Goal: Task Accomplishment & Management: Use online tool/utility

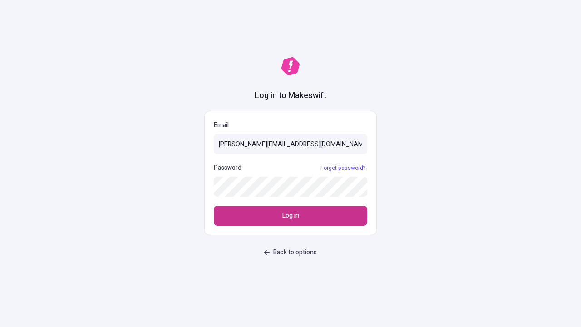
click at [291, 216] on span "Log in" at bounding box center [290, 216] width 17 height 10
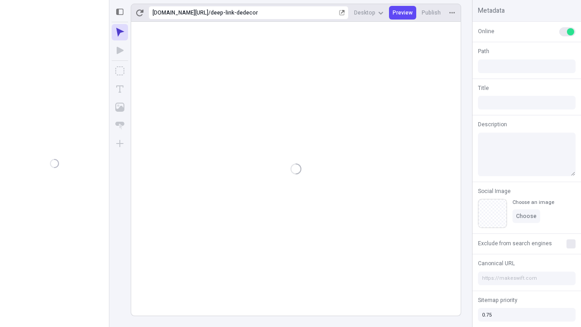
type input "/deep-link-dedecor"
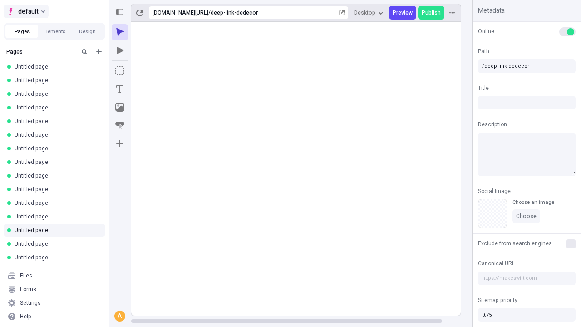
click at [25, 11] on span "default" at bounding box center [28, 11] width 20 height 11
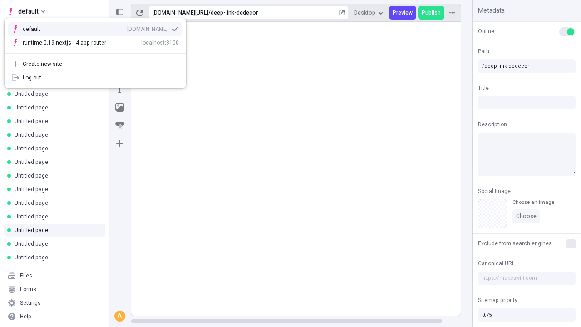
click at [127, 27] on div "[DOMAIN_NAME]" at bounding box center [147, 28] width 41 height 7
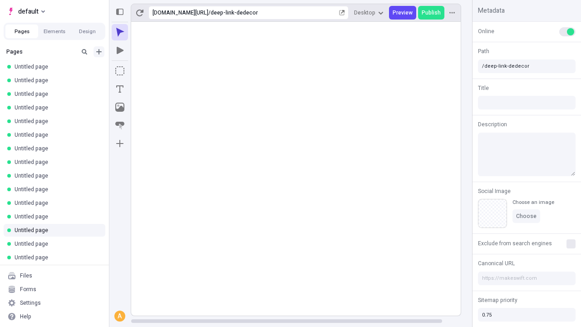
click at [99, 52] on icon "Add new" at bounding box center [98, 51] width 5 height 5
click at [147, 70] on span "Blank page" at bounding box center [152, 70] width 56 height 7
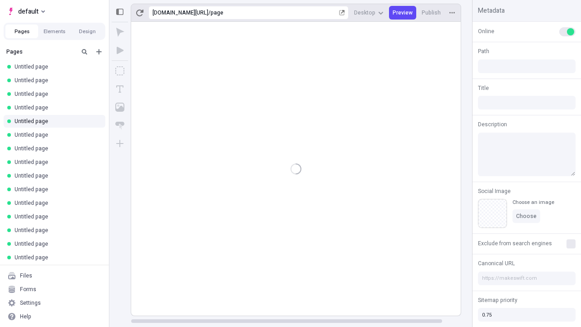
type input "/page"
click at [120, 71] on icon "Box" at bounding box center [119, 70] width 9 height 9
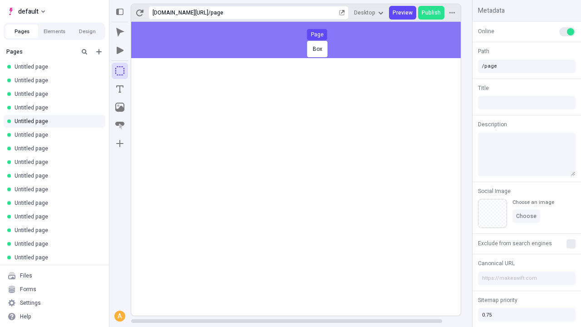
click at [305, 40] on div "Box Page" at bounding box center [290, 163] width 581 height 327
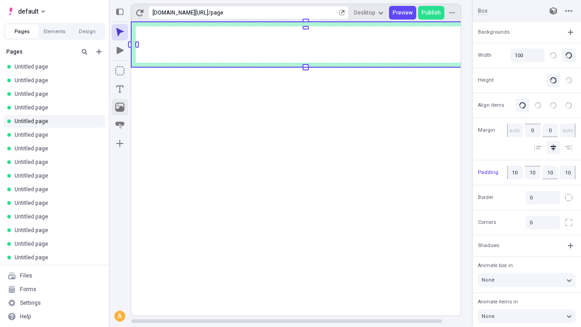
click at [120, 107] on icon "Image" at bounding box center [119, 107] width 9 height 9
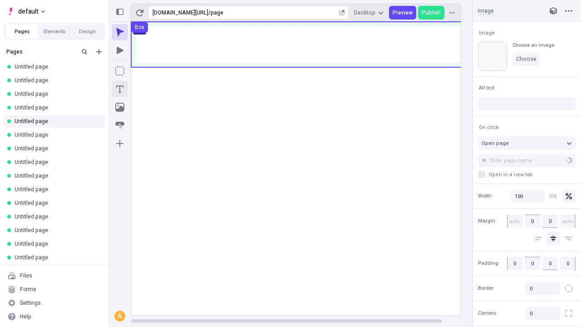
click at [120, 89] on icon "Text" at bounding box center [119, 88] width 7 height 7
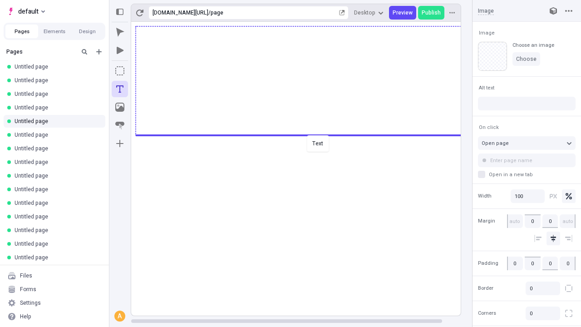
click at [305, 134] on div "Text" at bounding box center [290, 163] width 581 height 327
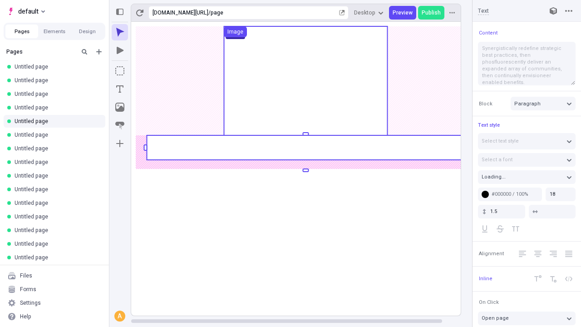
click at [305, 148] on rect at bounding box center [306, 147] width 318 height 25
click at [305, 148] on rect at bounding box center [305, 169] width 349 height 294
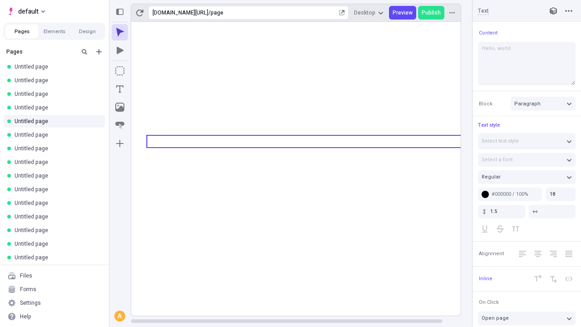
type textarea "Hello, world!"
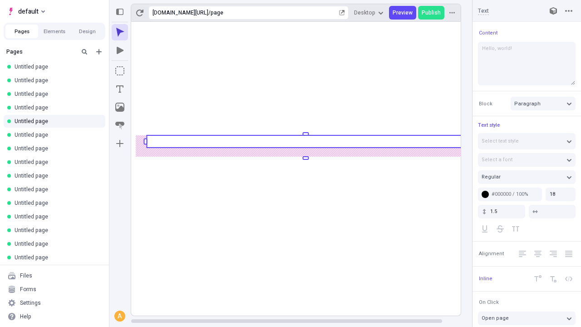
click at [120, 107] on icon "Image" at bounding box center [119, 107] width 9 height 9
